Goal: Task Accomplishment & Management: Manage account settings

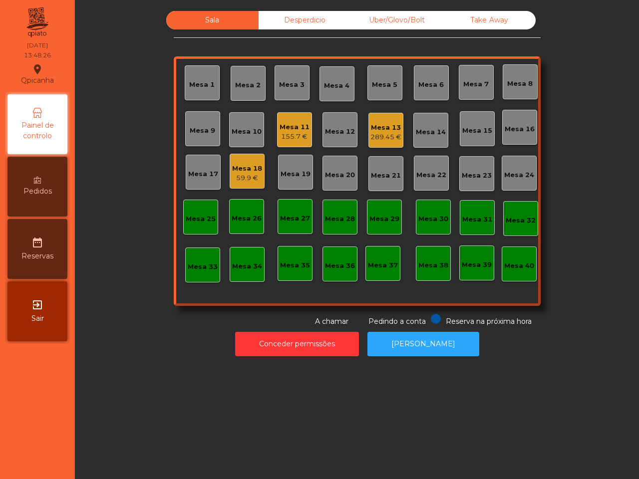
click at [36, 148] on div "Painel de controlo" at bounding box center [37, 124] width 60 height 60
click at [235, 173] on div "59.9 €" at bounding box center [247, 178] width 30 height 10
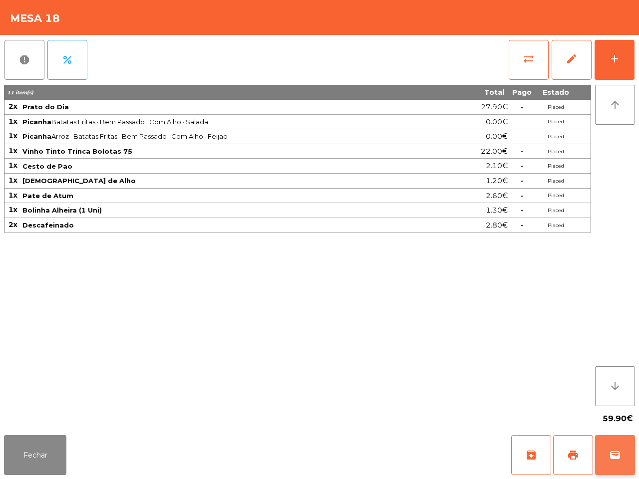
click at [608, 462] on button "wallet" at bounding box center [615, 455] width 40 height 40
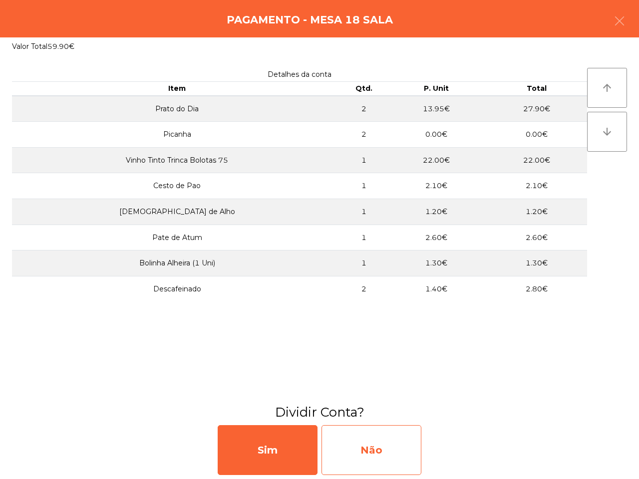
click at [374, 438] on div "Não" at bounding box center [371, 450] width 100 height 50
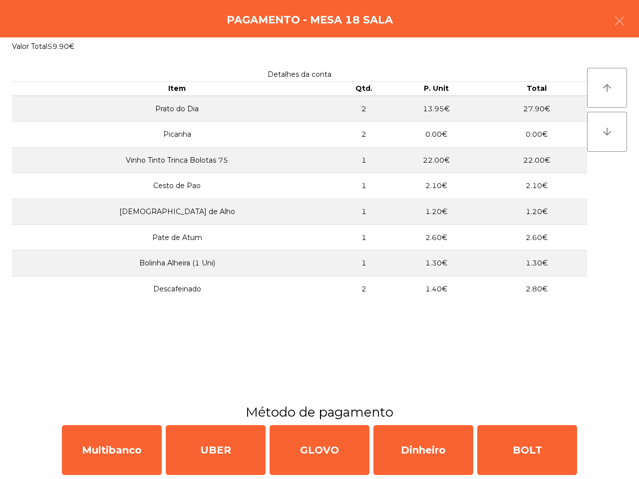
click at [117, 423] on div "Multibanco UBER GLOVO Dinheiro BOLT" at bounding box center [319, 450] width 639 height 58
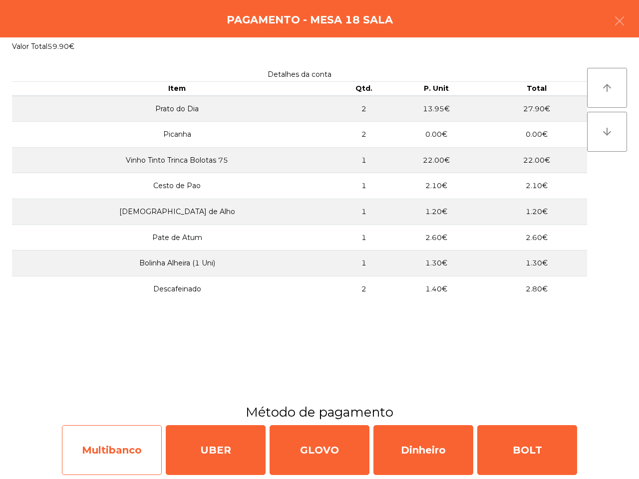
click at [125, 439] on div "Multibanco" at bounding box center [112, 450] width 100 height 50
select select "**"
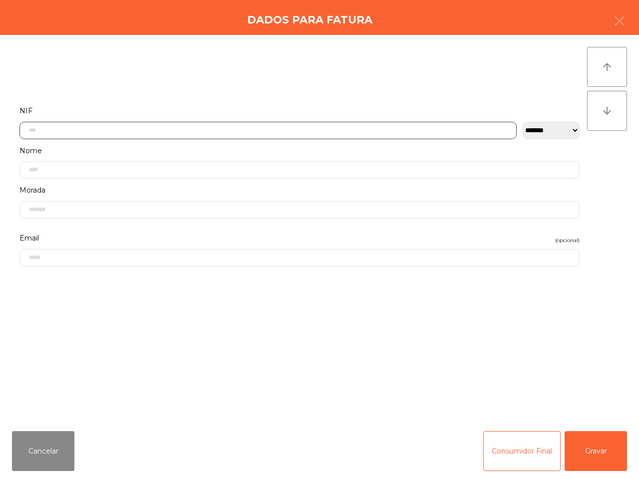
click at [86, 125] on input "text" at bounding box center [267, 130] width 497 height 17
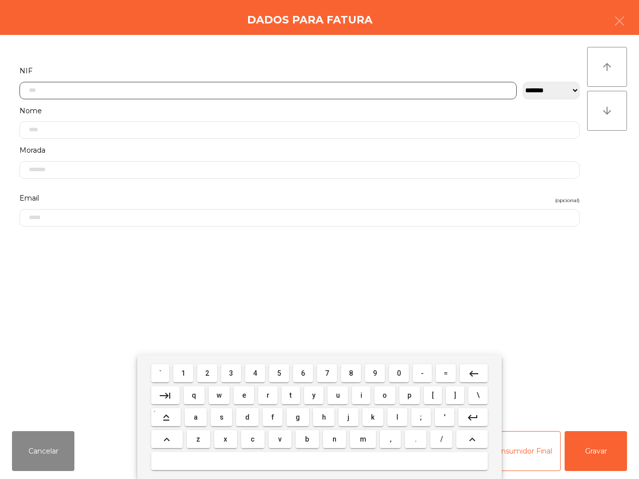
scroll to position [56, 0]
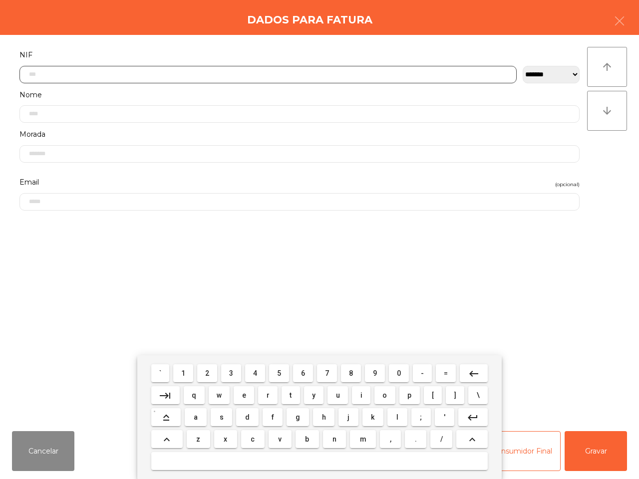
click at [185, 372] on span "1" at bounding box center [183, 373] width 4 height 8
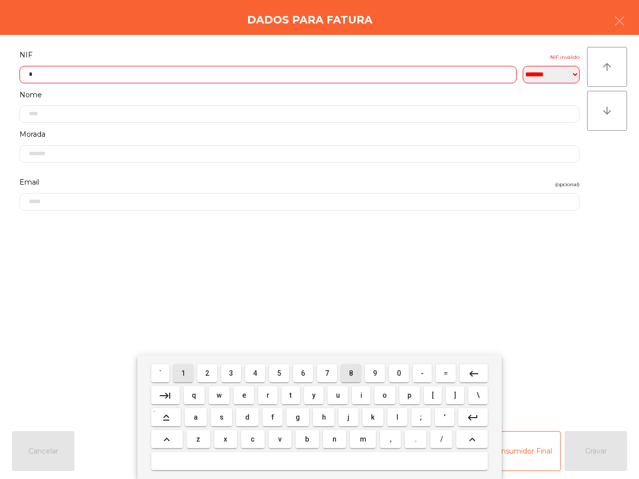
click at [347, 375] on button "8" at bounding box center [351, 373] width 20 height 18
click at [328, 375] on span "7" at bounding box center [327, 373] width 4 height 8
click at [329, 377] on button "7" at bounding box center [327, 373] width 20 height 18
drag, startPoint x: 477, startPoint y: 373, endPoint x: 425, endPoint y: 375, distance: 51.4
click at [474, 373] on mat-icon "keyboard_backspace" at bounding box center [474, 374] width 12 height 12
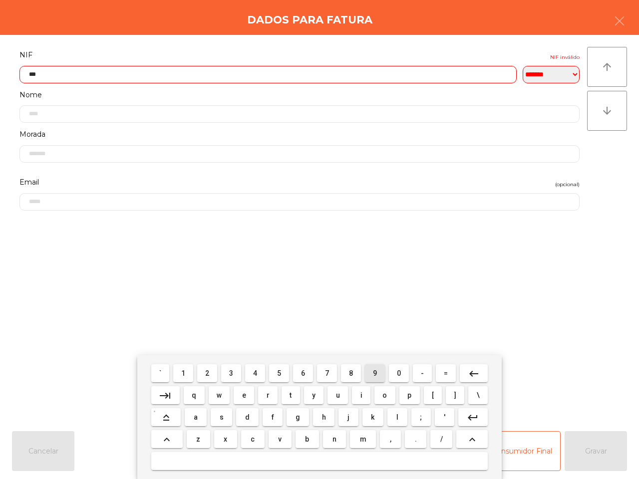
click at [376, 371] on span "9" at bounding box center [375, 373] width 4 height 8
drag, startPoint x: 397, startPoint y: 373, endPoint x: 379, endPoint y: 373, distance: 18.0
click at [398, 374] on span "0" at bounding box center [399, 373] width 4 height 8
click at [206, 373] on button "2" at bounding box center [207, 373] width 20 height 18
click at [349, 373] on span "8" at bounding box center [351, 373] width 4 height 8
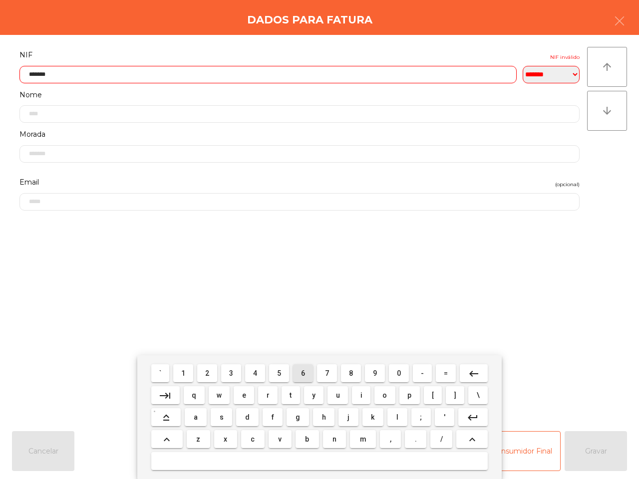
click at [302, 373] on span "6" at bounding box center [303, 373] width 4 height 8
click at [398, 370] on span "0" at bounding box center [399, 373] width 4 height 8
type input "*********"
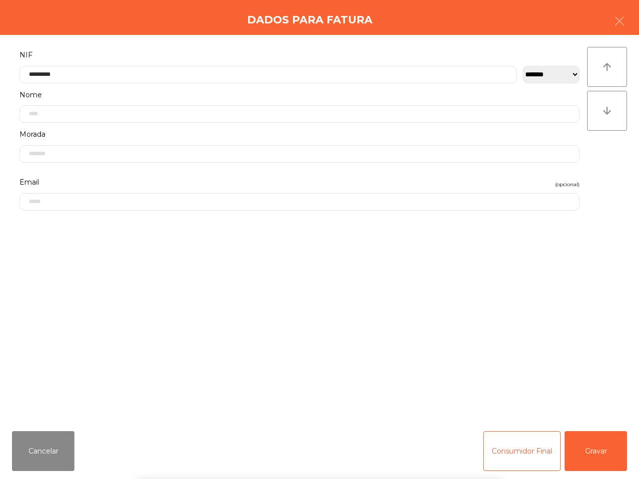
click at [610, 453] on div "` 1 2 3 4 5 6 7 8 9 0 - = keyboard_backspace keyboard_tab q w e r t y u i o p […" at bounding box center [319, 417] width 639 height 124
click at [602, 453] on button "Gravar" at bounding box center [595, 451] width 62 height 40
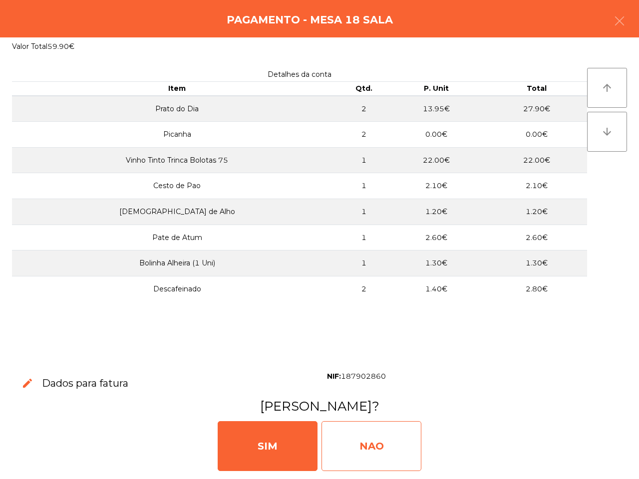
click at [378, 445] on div "NAO" at bounding box center [371, 446] width 100 height 50
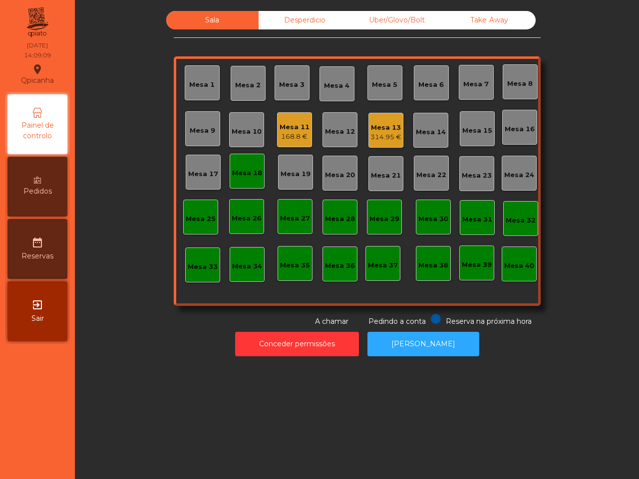
click at [378, 125] on div "Mesa 13" at bounding box center [385, 128] width 31 height 10
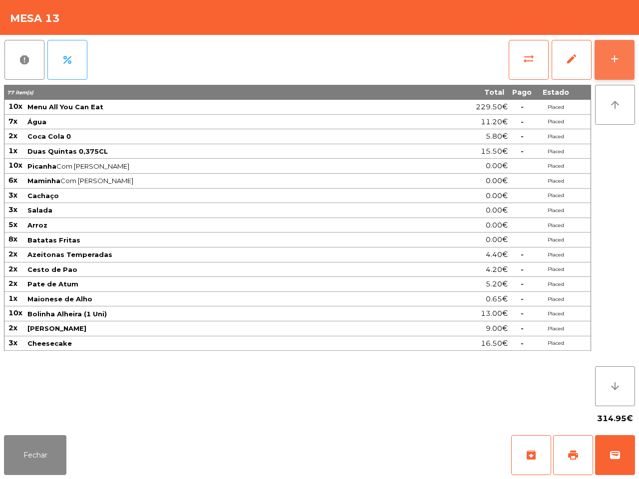
click at [607, 60] on button "add" at bounding box center [614, 60] width 40 height 40
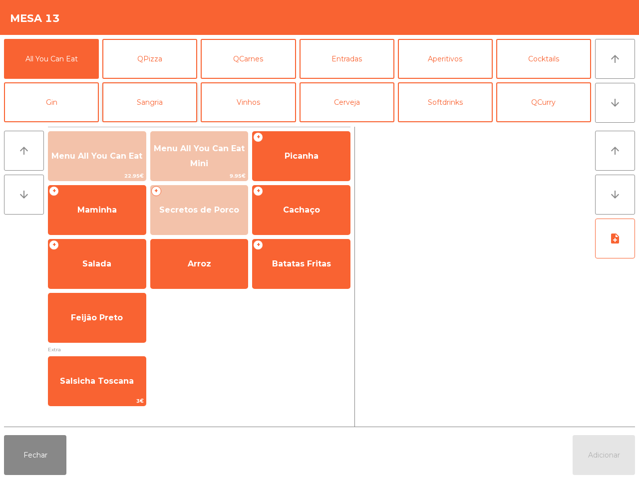
scroll to position [62, 0]
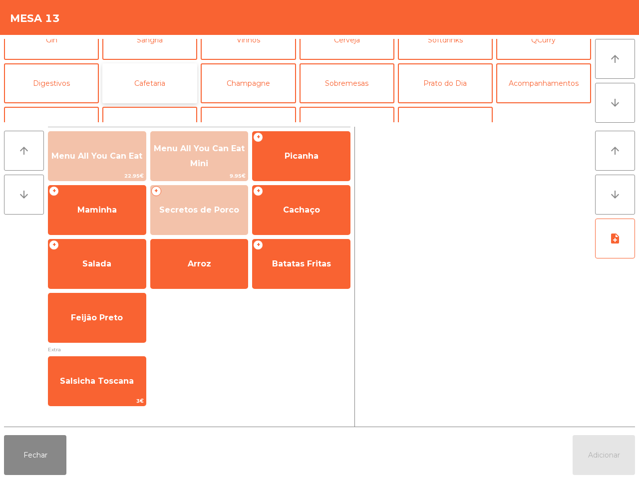
click at [150, 83] on button "Cafetaria" at bounding box center [149, 83] width 95 height 40
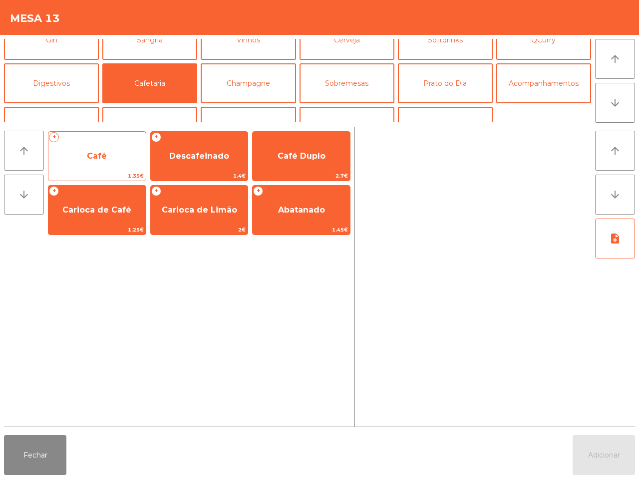
click at [108, 163] on span "Café" at bounding box center [96, 156] width 97 height 27
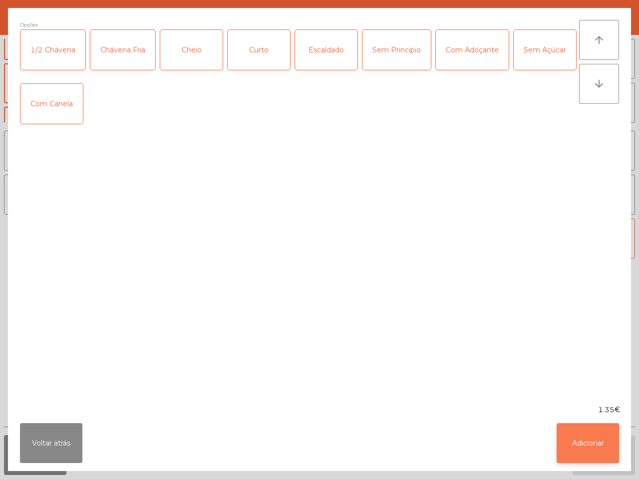
click at [589, 445] on button "Adicionar" at bounding box center [587, 443] width 62 height 40
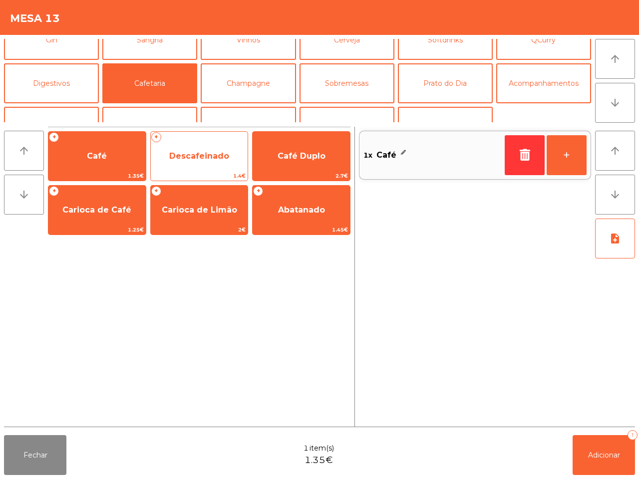
click at [226, 150] on span "Descafeinado" at bounding box center [199, 156] width 97 height 27
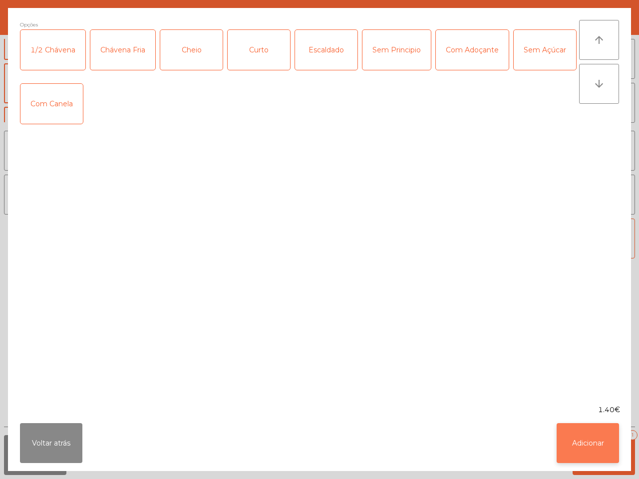
click at [590, 438] on button "Adicionar" at bounding box center [587, 443] width 62 height 40
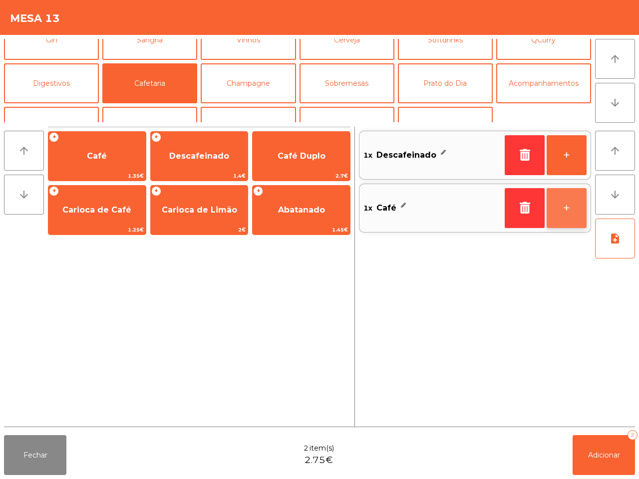
click at [553, 205] on button "+" at bounding box center [566, 208] width 40 height 40
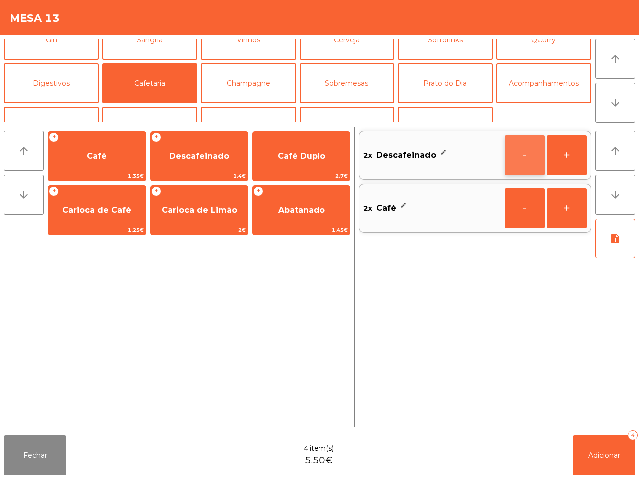
click at [529, 163] on button "-" at bounding box center [525, 155] width 40 height 40
click at [573, 209] on button "+" at bounding box center [566, 208] width 40 height 40
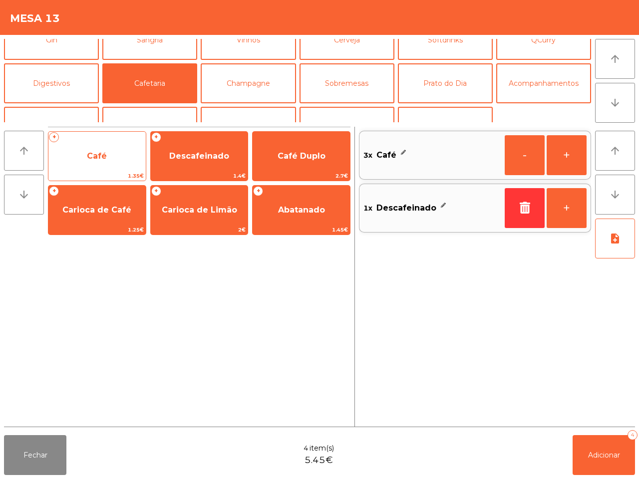
click at [88, 154] on span "Café" at bounding box center [97, 155] width 20 height 9
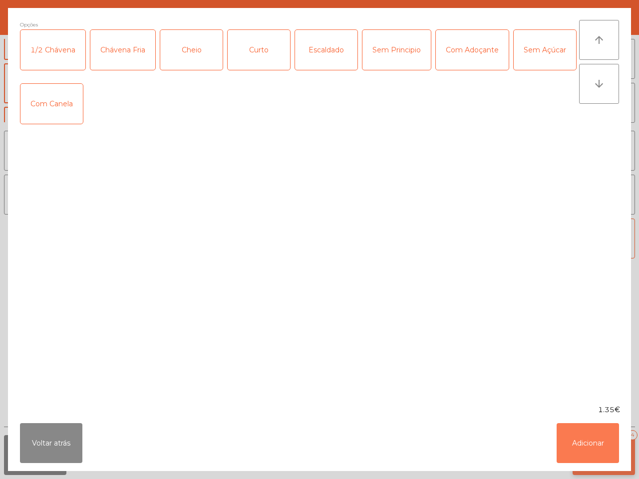
click at [589, 437] on button "Adicionar" at bounding box center [587, 443] width 62 height 40
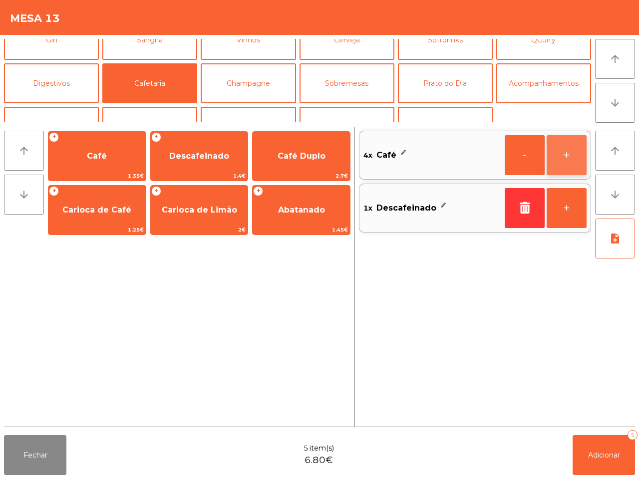
click at [565, 165] on button "+" at bounding box center [566, 155] width 40 height 40
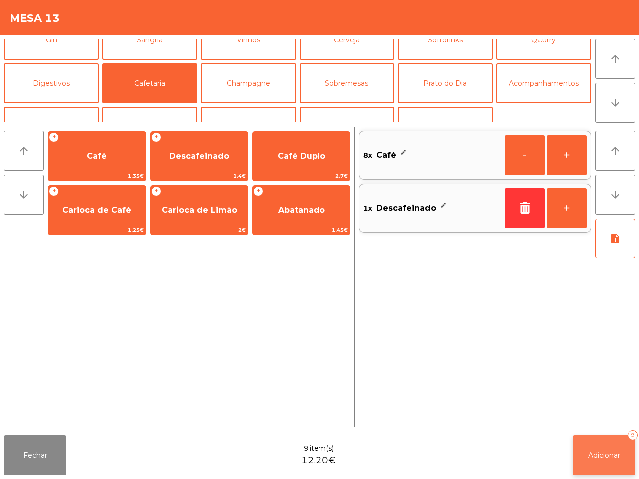
click at [609, 448] on button "Adicionar 9" at bounding box center [603, 455] width 62 height 40
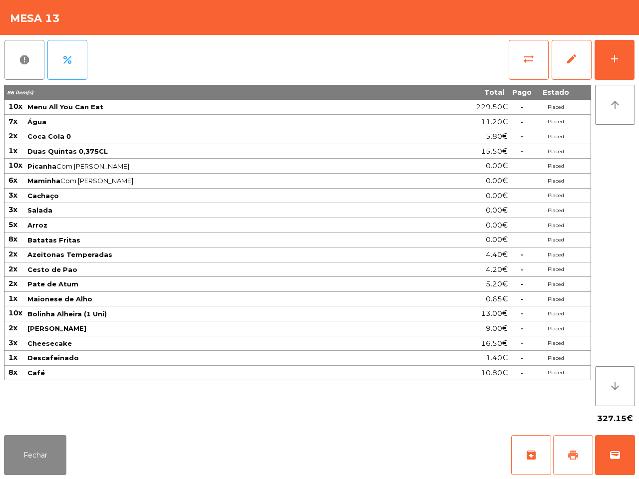
drag, startPoint x: 577, startPoint y: 452, endPoint x: 572, endPoint y: 445, distance: 8.7
click at [575, 452] on span "print" at bounding box center [573, 455] width 12 height 12
click at [19, 448] on button "Fechar" at bounding box center [35, 455] width 62 height 40
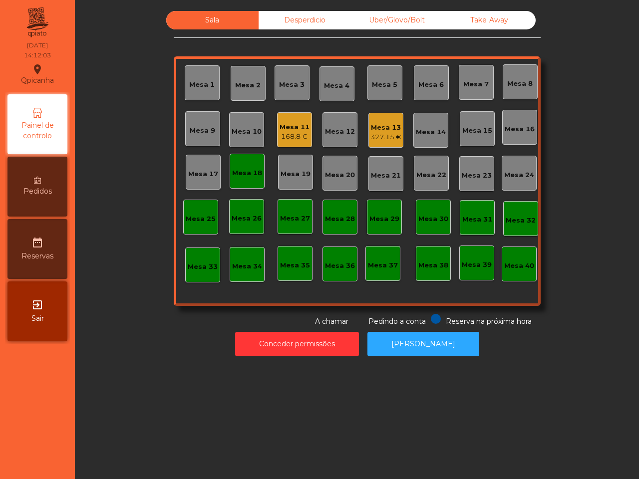
click at [287, 129] on div "Mesa 11" at bounding box center [294, 127] width 30 height 10
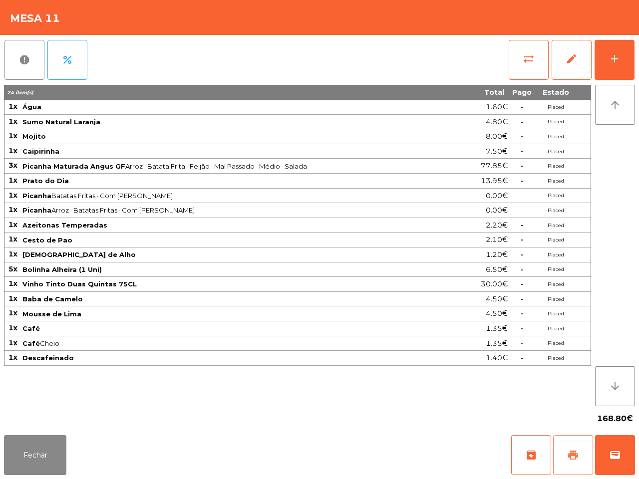
click at [570, 466] on button "print" at bounding box center [573, 455] width 40 height 40
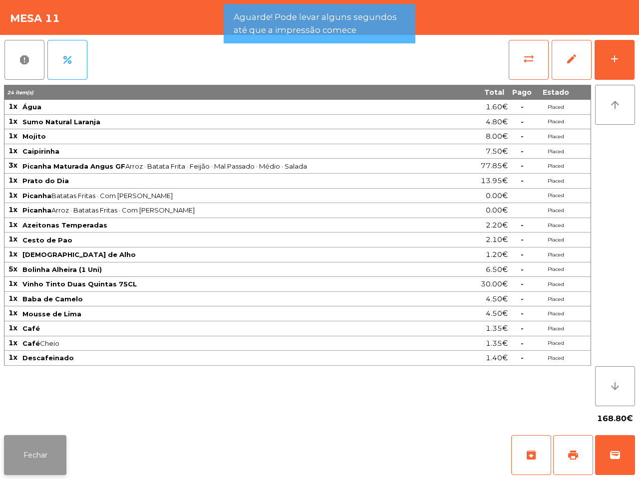
click at [25, 453] on button "Fechar" at bounding box center [35, 455] width 62 height 40
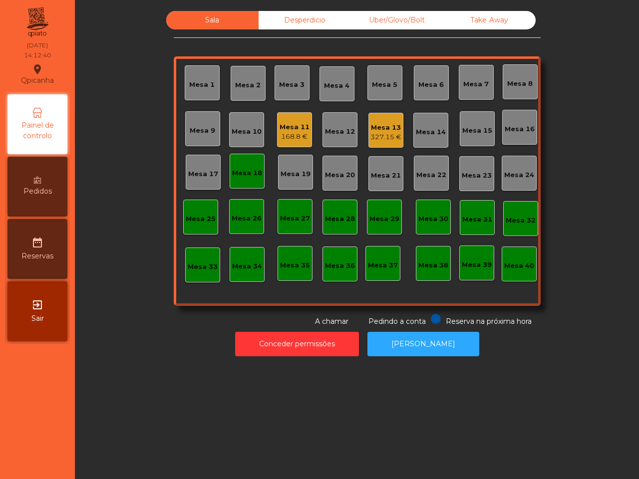
click at [378, 130] on div "Mesa 13" at bounding box center [385, 128] width 31 height 10
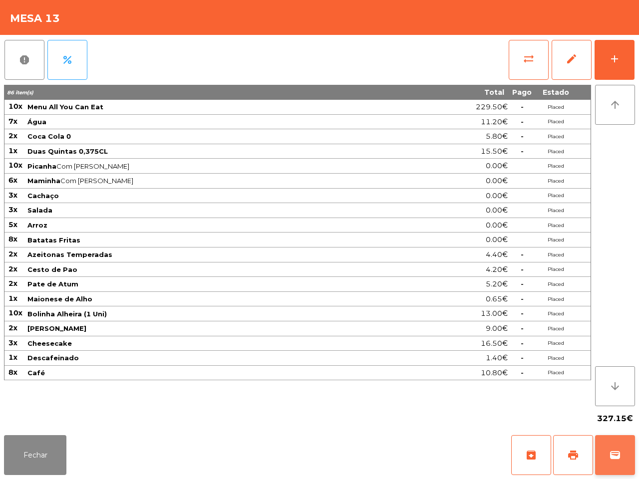
click at [611, 446] on button "wallet" at bounding box center [615, 455] width 40 height 40
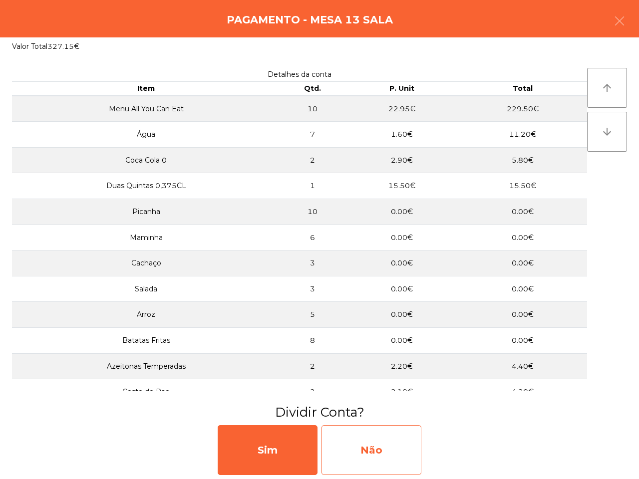
click at [365, 453] on div "Não" at bounding box center [371, 450] width 100 height 50
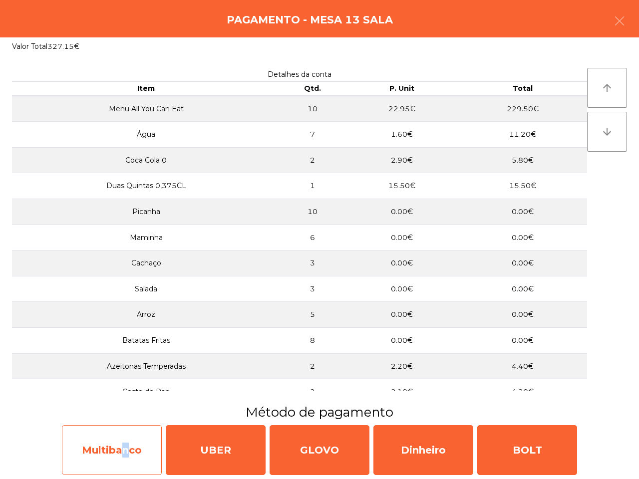
click at [120, 440] on div "Multibanco" at bounding box center [112, 450] width 100 height 50
select select "**"
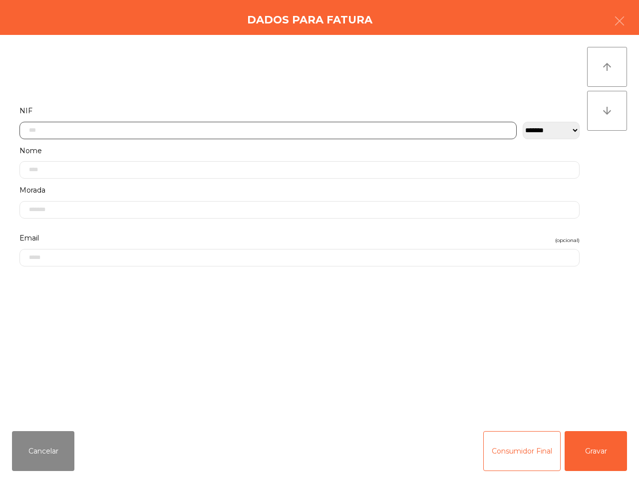
click at [81, 131] on input "text" at bounding box center [267, 130] width 497 height 17
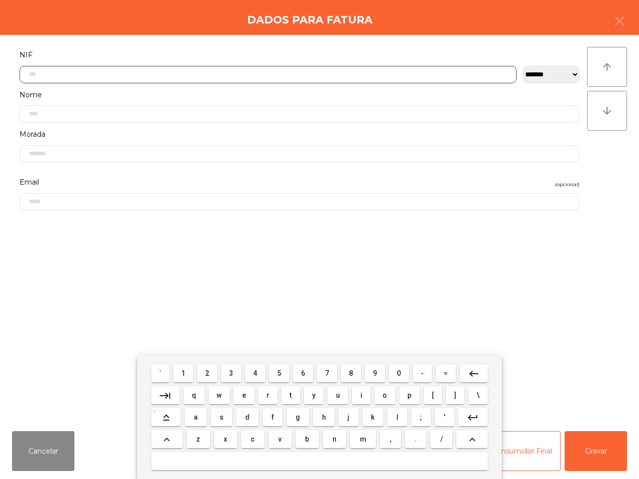
click at [278, 375] on span "5" at bounding box center [279, 373] width 4 height 8
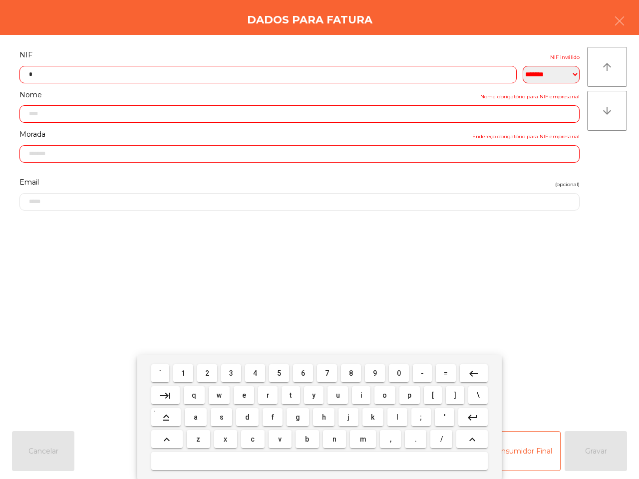
drag, startPoint x: 398, startPoint y: 369, endPoint x: 388, endPoint y: 369, distance: 9.5
click at [397, 369] on button "0" at bounding box center [399, 373] width 20 height 18
click at [178, 373] on button "1" at bounding box center [183, 373] width 20 height 18
drag, startPoint x: 303, startPoint y: 373, endPoint x: 290, endPoint y: 370, distance: 13.3
click at [303, 373] on span "6" at bounding box center [303, 373] width 4 height 8
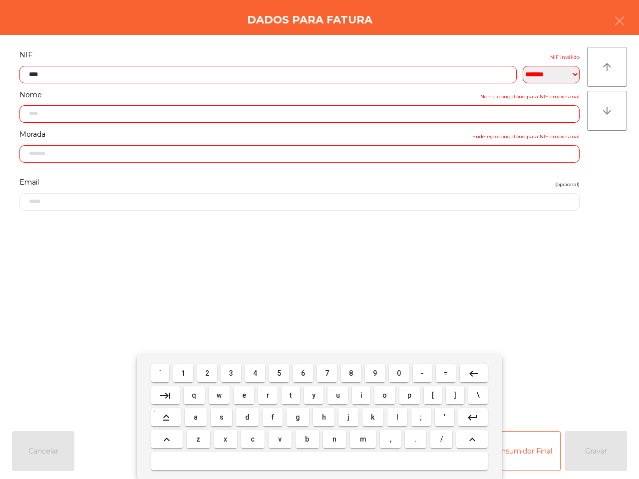
drag, startPoint x: 282, startPoint y: 370, endPoint x: 251, endPoint y: 373, distance: 31.1
click at [280, 370] on button "5" at bounding box center [279, 373] width 20 height 18
click at [209, 375] on span "2" at bounding box center [207, 373] width 4 height 8
click at [303, 370] on span "6" at bounding box center [303, 373] width 4 height 8
click at [233, 373] on span "3" at bounding box center [231, 373] width 4 height 8
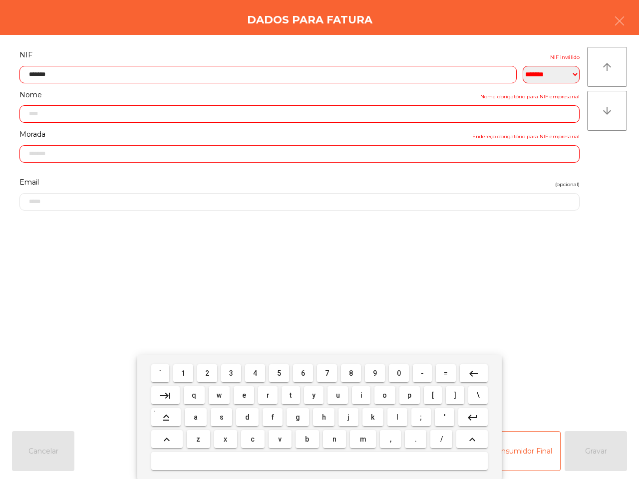
click at [374, 370] on span "9" at bounding box center [375, 373] width 4 height 8
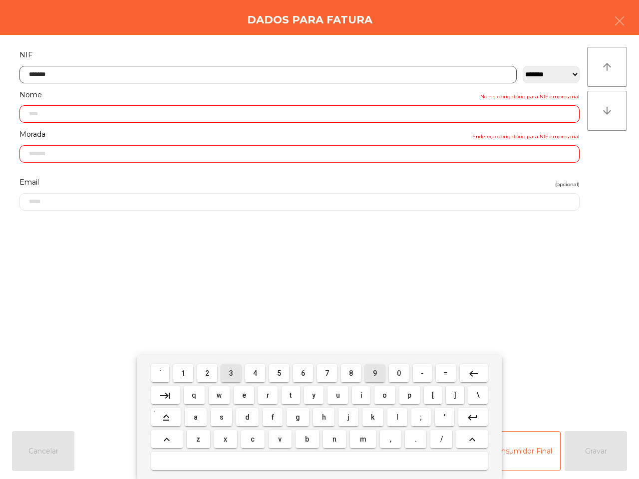
type input "*********"
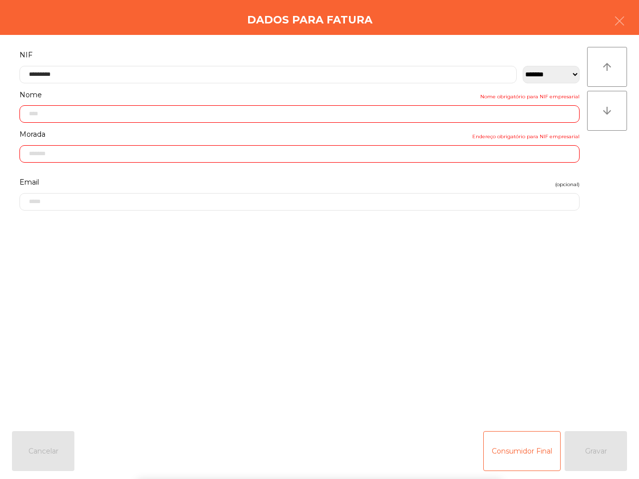
type input "**********"
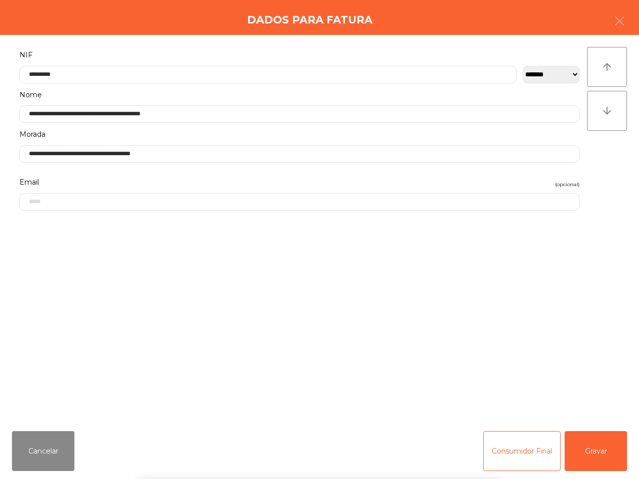
click at [567, 381] on div "` 1 2 3 4 5 6 7 8 9 0 - = keyboard_backspace keyboard_tab q w e r t y u i o p […" at bounding box center [319, 417] width 639 height 124
click at [596, 453] on button "Gravar" at bounding box center [595, 451] width 62 height 40
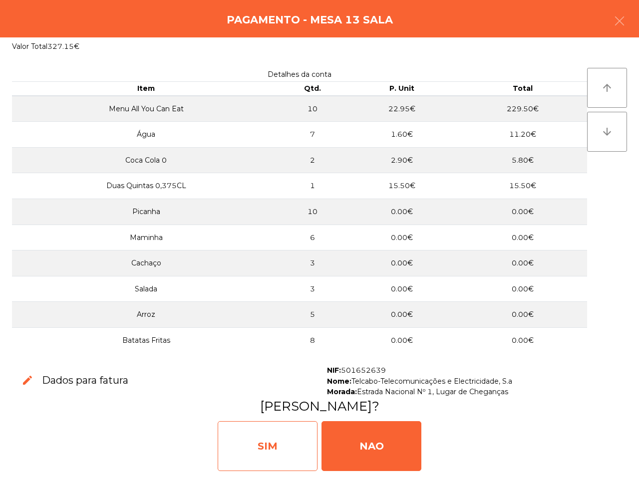
click at [293, 442] on div "SIM" at bounding box center [268, 446] width 100 height 50
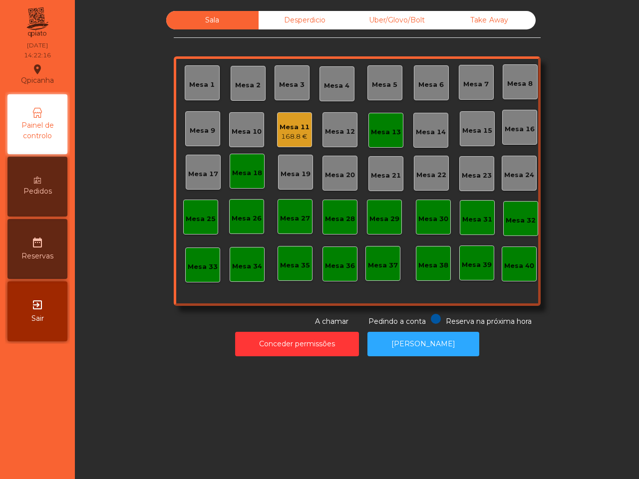
click at [287, 122] on div "Mesa 11" at bounding box center [294, 127] width 30 height 10
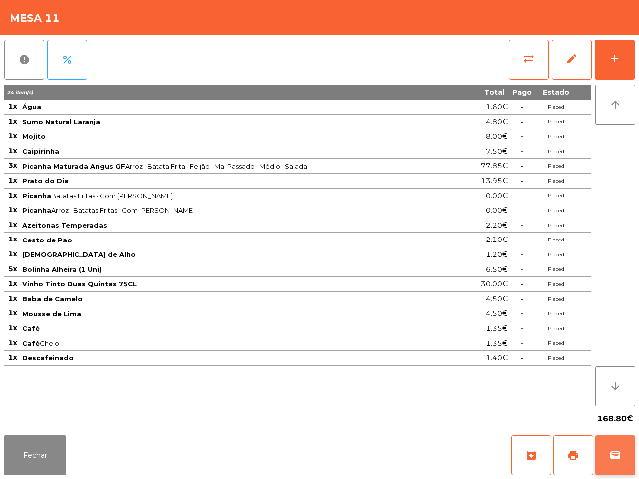
click at [619, 464] on button "wallet" at bounding box center [615, 455] width 40 height 40
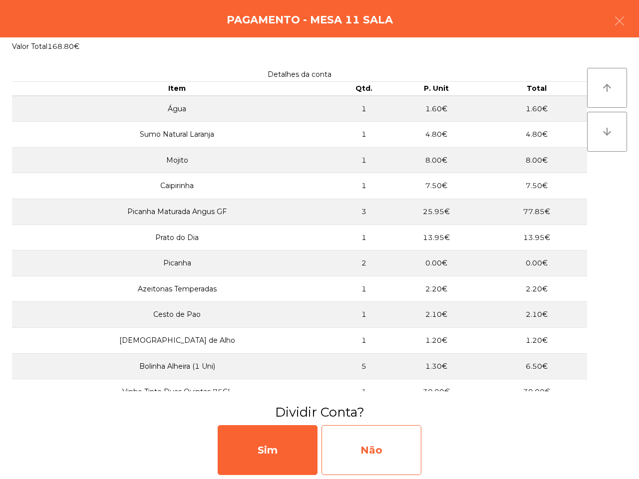
click at [383, 447] on div "Não" at bounding box center [371, 450] width 100 height 50
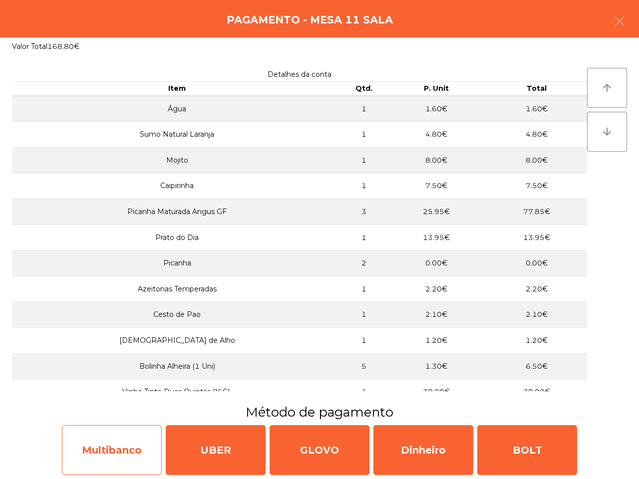
click at [140, 433] on div "Multibanco" at bounding box center [112, 450] width 100 height 50
select select "**"
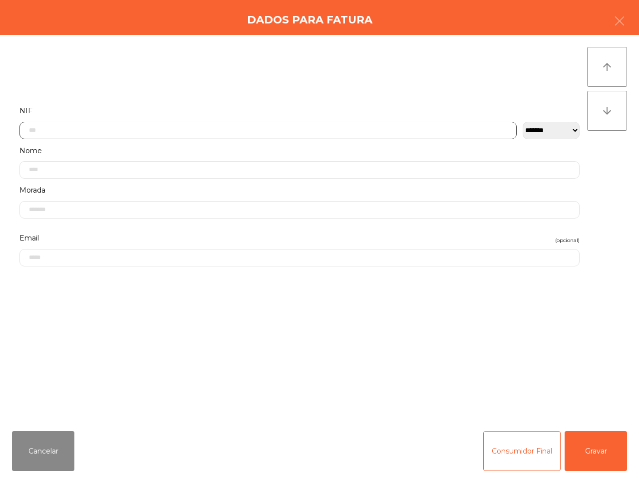
click at [115, 123] on input "text" at bounding box center [267, 130] width 497 height 17
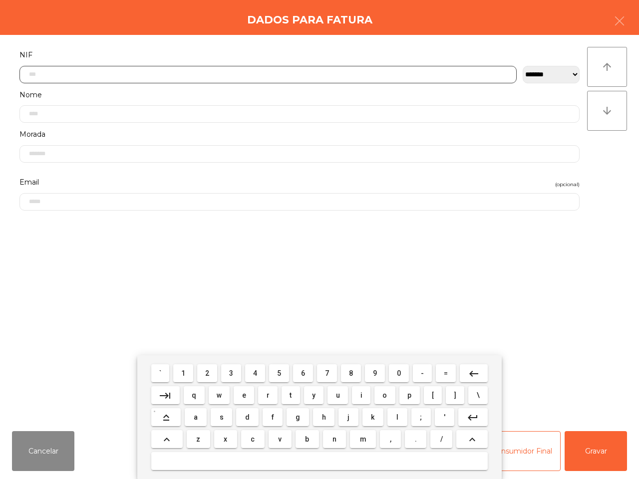
click at [281, 372] on span "5" at bounding box center [279, 373] width 4 height 8
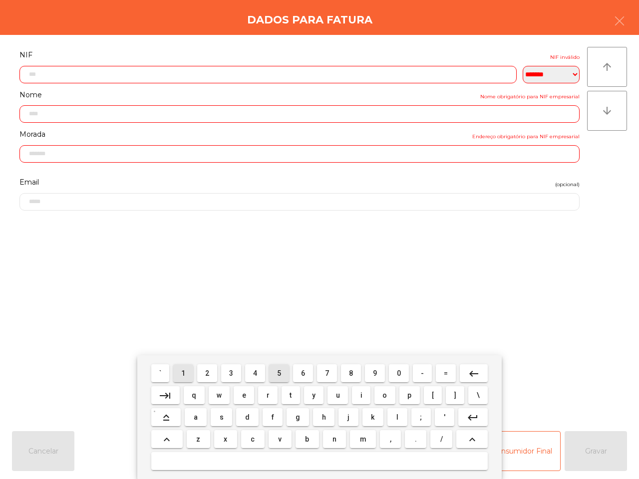
click at [190, 371] on button "1" at bounding box center [183, 373] width 20 height 18
click at [408, 373] on mat-keyboard-key "0" at bounding box center [399, 373] width 24 height 22
drag, startPoint x: 281, startPoint y: 373, endPoint x: 332, endPoint y: 382, distance: 51.7
click at [282, 373] on button "5" at bounding box center [279, 373] width 20 height 18
drag, startPoint x: 373, startPoint y: 373, endPoint x: 303, endPoint y: 372, distance: 70.4
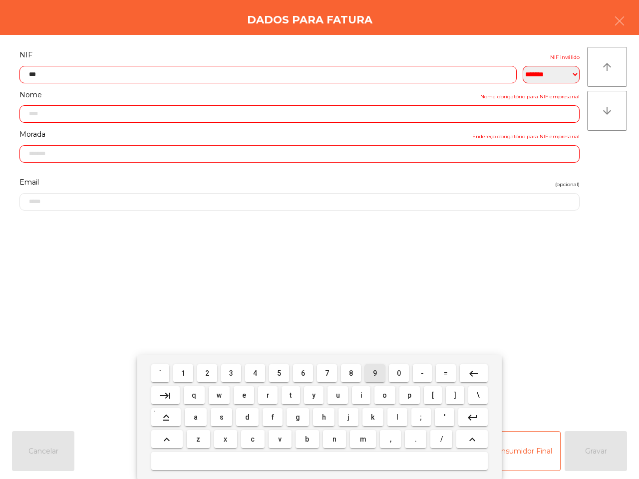
click at [373, 373] on span "9" at bounding box center [375, 373] width 4 height 8
click at [189, 373] on button "1" at bounding box center [183, 373] width 20 height 18
drag, startPoint x: 375, startPoint y: 370, endPoint x: 338, endPoint y: 370, distance: 37.4
click at [376, 370] on span "9" at bounding box center [375, 373] width 4 height 8
click at [280, 372] on span "5" at bounding box center [279, 373] width 4 height 8
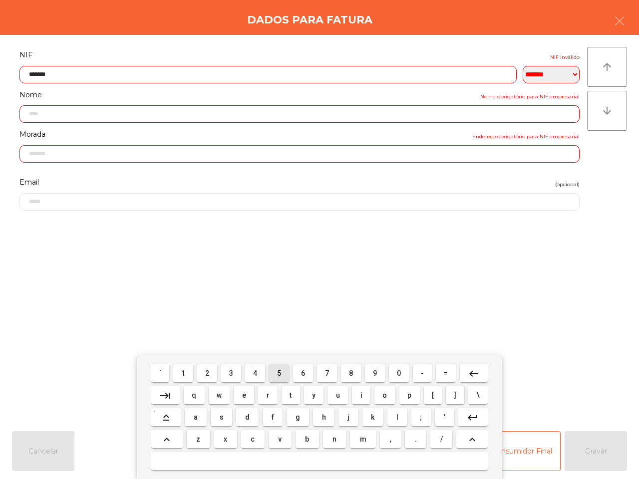
click at [331, 374] on button "7" at bounding box center [327, 373] width 20 height 18
click at [36, 73] on input "********" at bounding box center [267, 74] width 497 height 17
click at [400, 374] on button "0" at bounding box center [399, 373] width 20 height 18
type input "*********"
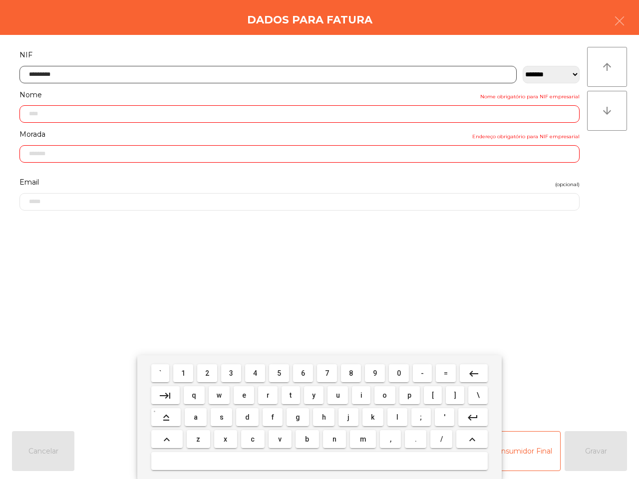
type input "**********"
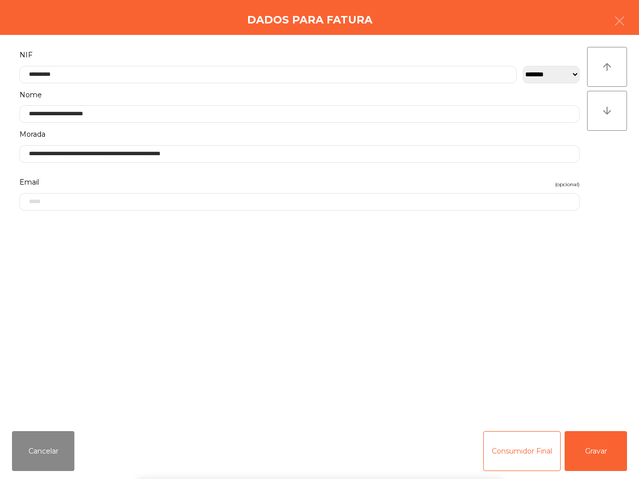
click at [592, 447] on div "` 1 2 3 4 5 6 7 8 9 0 - = keyboard_backspace keyboard_tab q w e r t y u i o p […" at bounding box center [319, 417] width 639 height 124
click at [592, 447] on button "Gravar" at bounding box center [595, 451] width 62 height 40
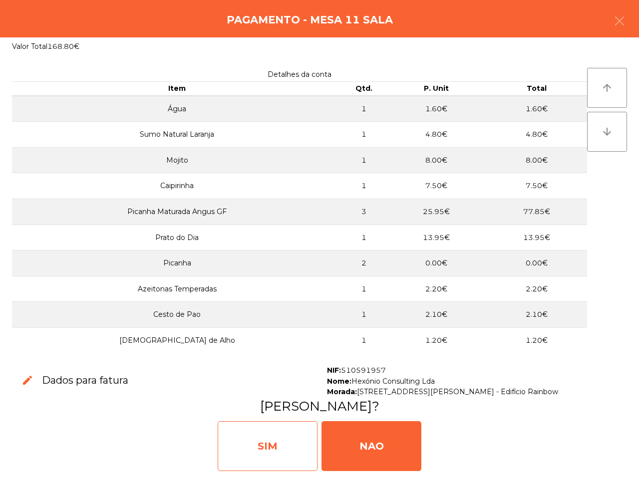
click at [291, 437] on div "SIM" at bounding box center [268, 446] width 100 height 50
